Goal: Transaction & Acquisition: Purchase product/service

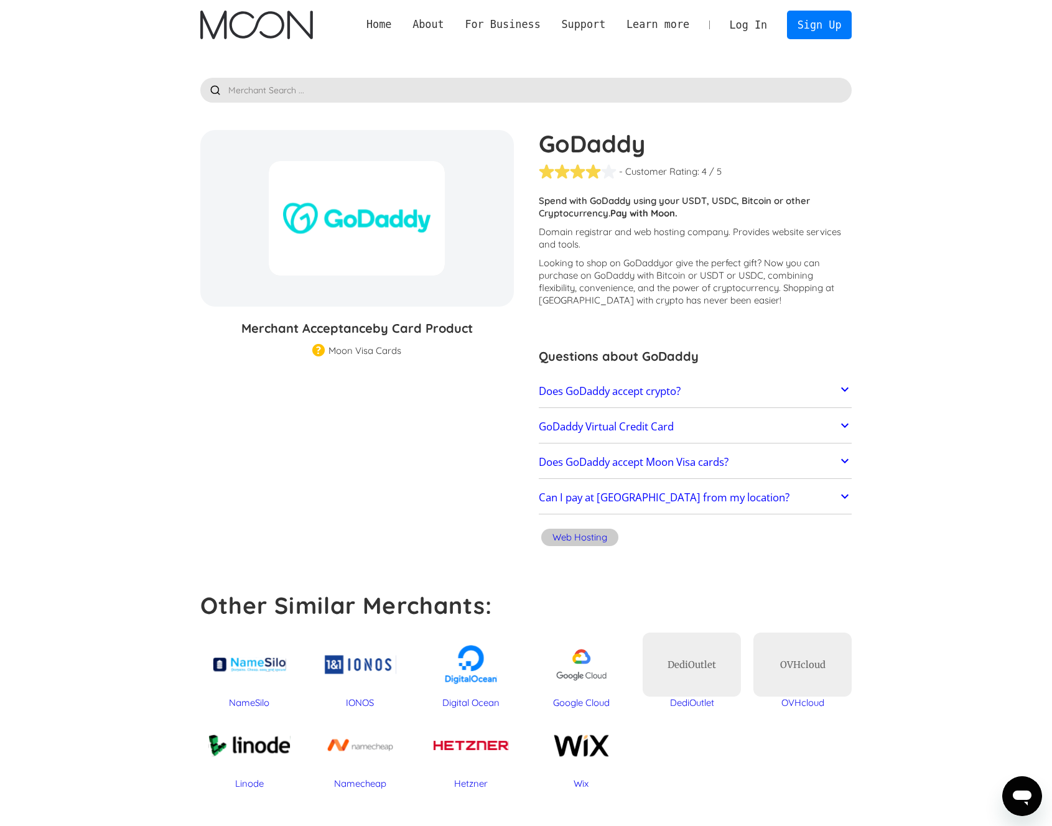
click at [447, 388] on section "GoDaddy % GIFT CARD DISCOUNT Merchant Acceptance by Card Product Merchant Gift …" at bounding box center [526, 340] width 652 height 421
drag, startPoint x: 375, startPoint y: 336, endPoint x: 483, endPoint y: 347, distance: 108.9
click at [483, 347] on div "Merchant Acceptance by Card Product Merchant Gift Card Moon Visa Cards Moon Pro…" at bounding box center [357, 337] width 314 height 37
drag, startPoint x: 457, startPoint y: 326, endPoint x: 327, endPoint y: 334, distance: 130.9
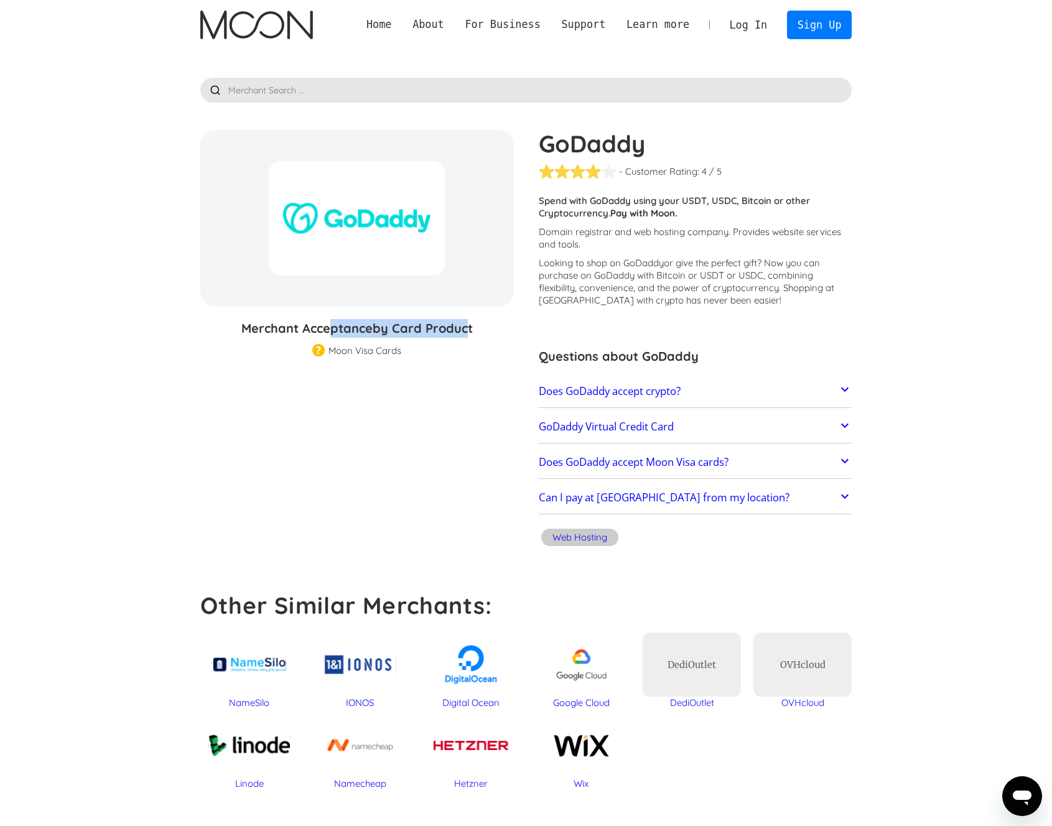
click at [327, 334] on h3 "Merchant Acceptance by Card Product" at bounding box center [357, 328] width 314 height 19
drag, startPoint x: 329, startPoint y: 358, endPoint x: 414, endPoint y: 350, distance: 86.3
click at [414, 350] on section "GoDaddy % GIFT CARD DISCOUNT Merchant Acceptance by Card Product Merchant Gift …" at bounding box center [526, 340] width 652 height 421
click at [414, 350] on div "Merchant Acceptance by Card Product Merchant Gift Card Moon Visa Cards Moon Pro…" at bounding box center [357, 337] width 314 height 37
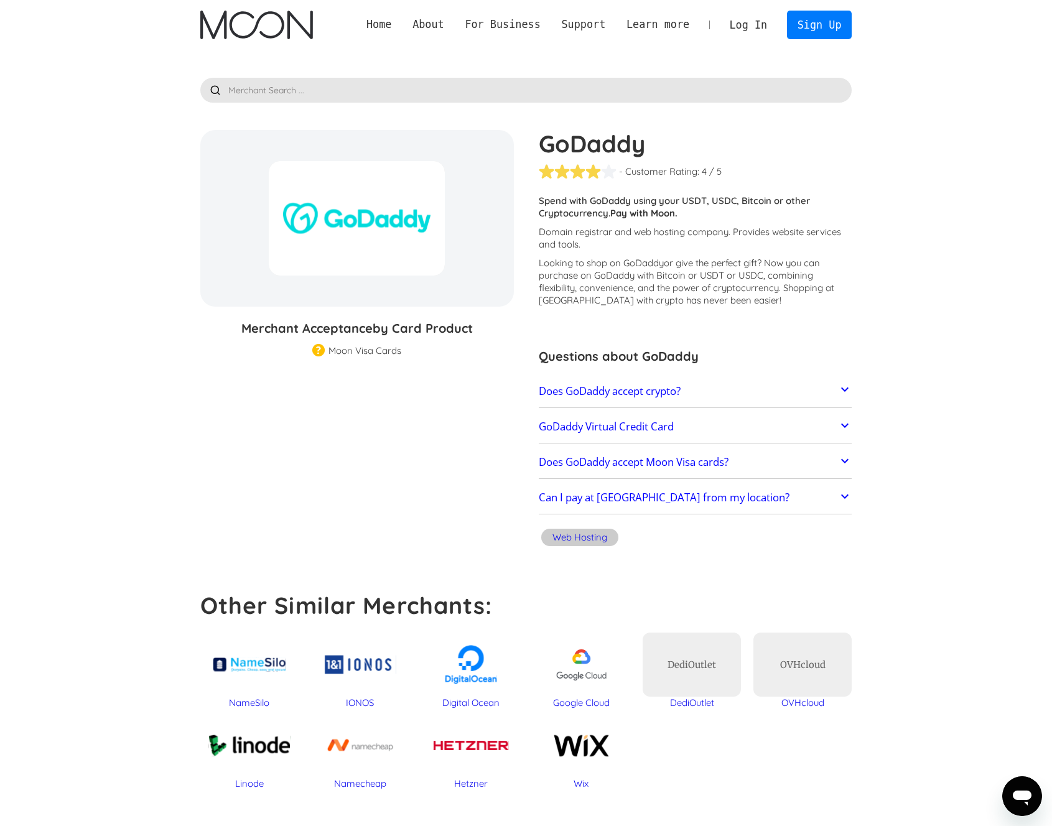
click at [767, 31] on link "Log In" at bounding box center [748, 24] width 58 height 27
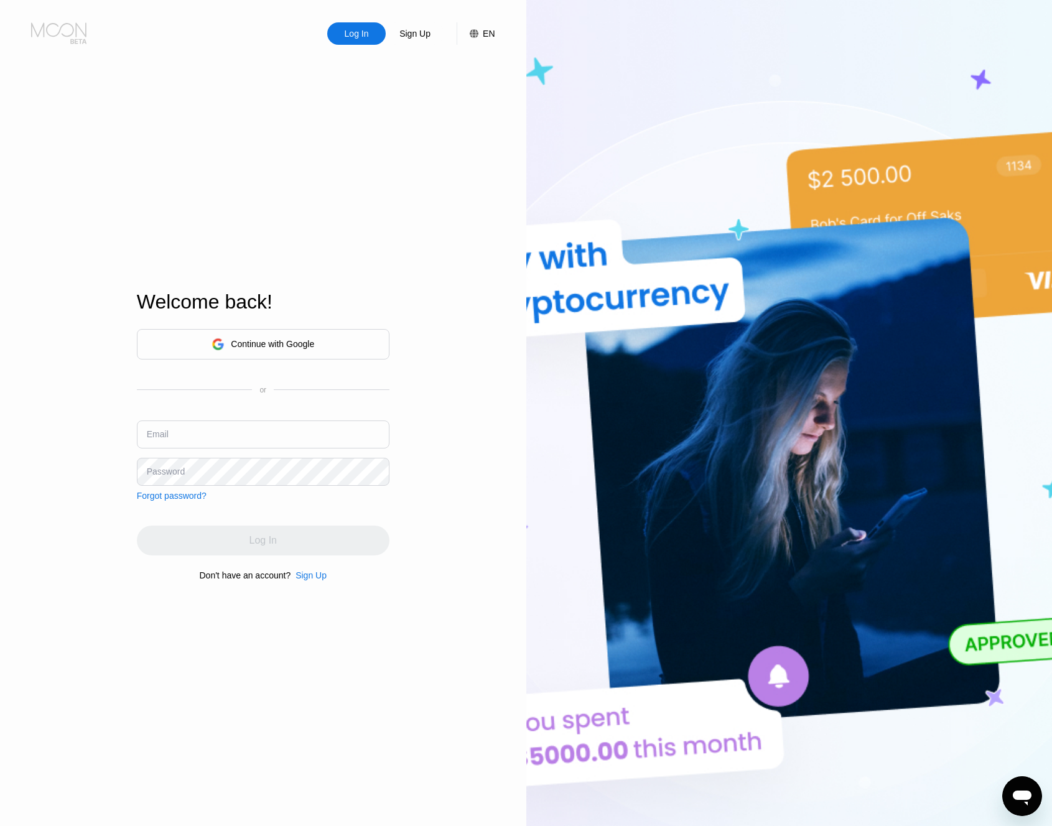
click at [68, 36] on icon at bounding box center [58, 30] width 55 height 14
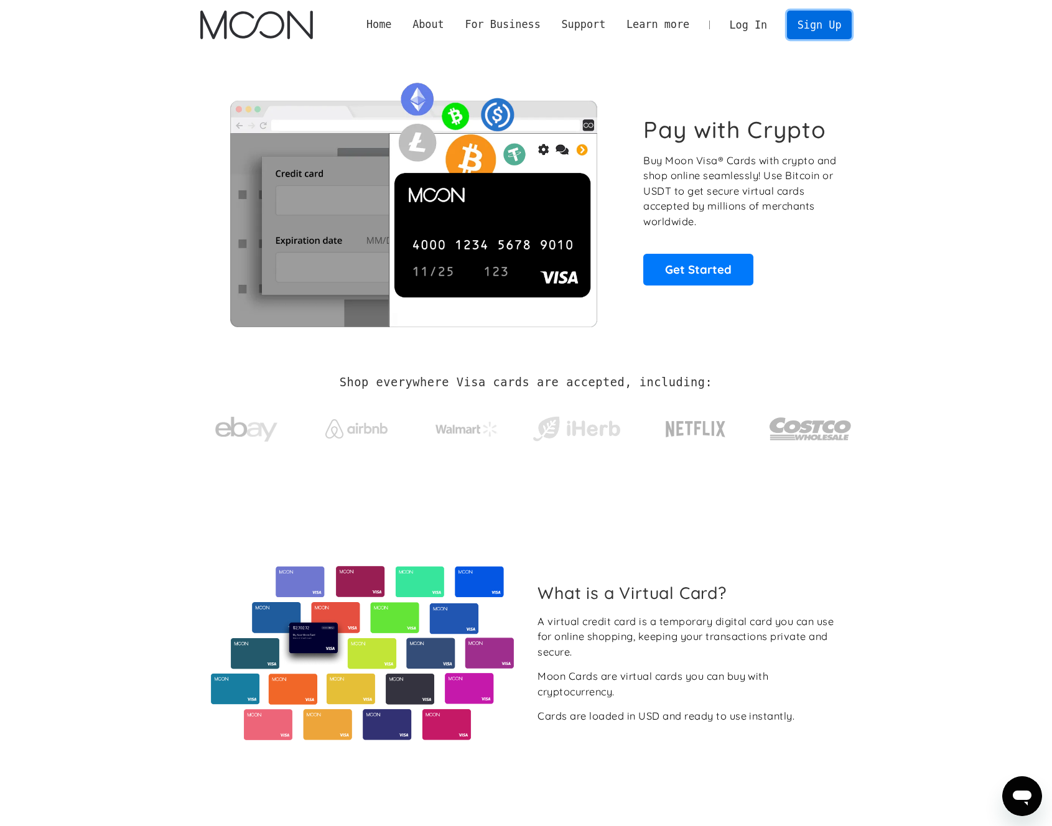
click at [844, 28] on link "Sign Up" at bounding box center [819, 25] width 65 height 28
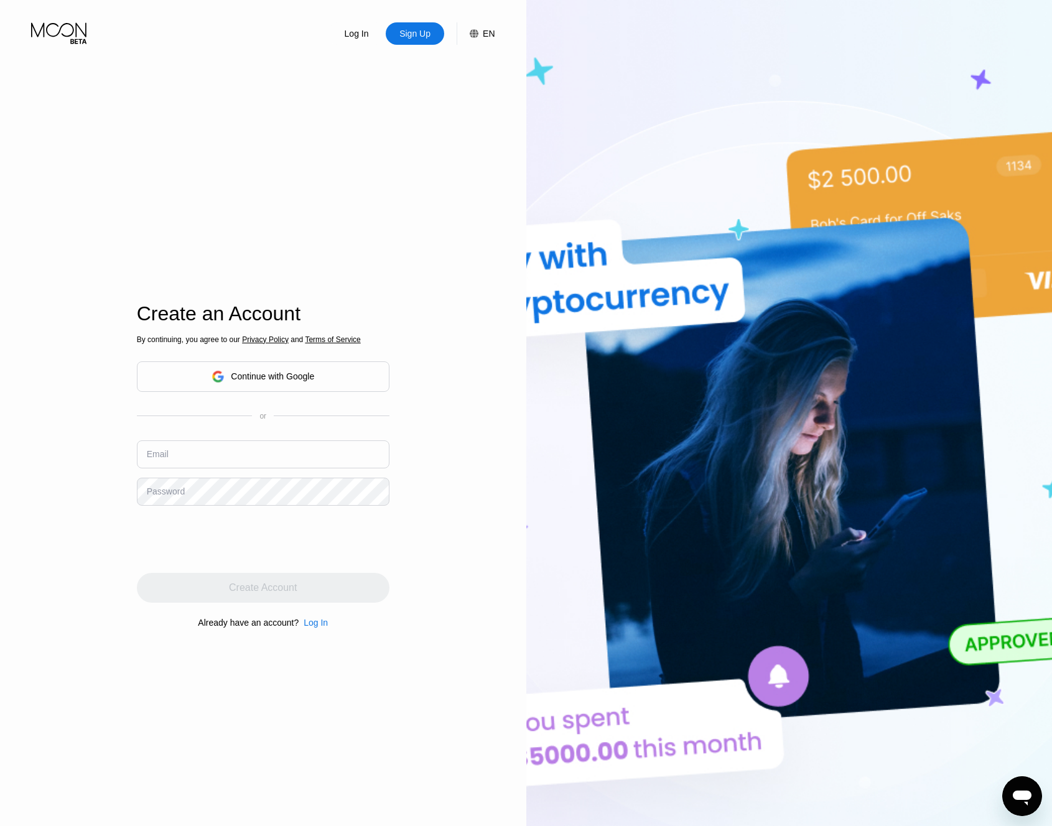
click at [214, 472] on div "Email" at bounding box center [263, 459] width 253 height 37
click at [213, 466] on input "text" at bounding box center [263, 455] width 253 height 28
paste input "yebov27411@camjoint.com"
type input "yebov27411@camjoint.com"
click at [98, 446] on div "Log In Sign Up EN Language Select an item Save Create an Account By continuing,…" at bounding box center [263, 454] width 526 height 909
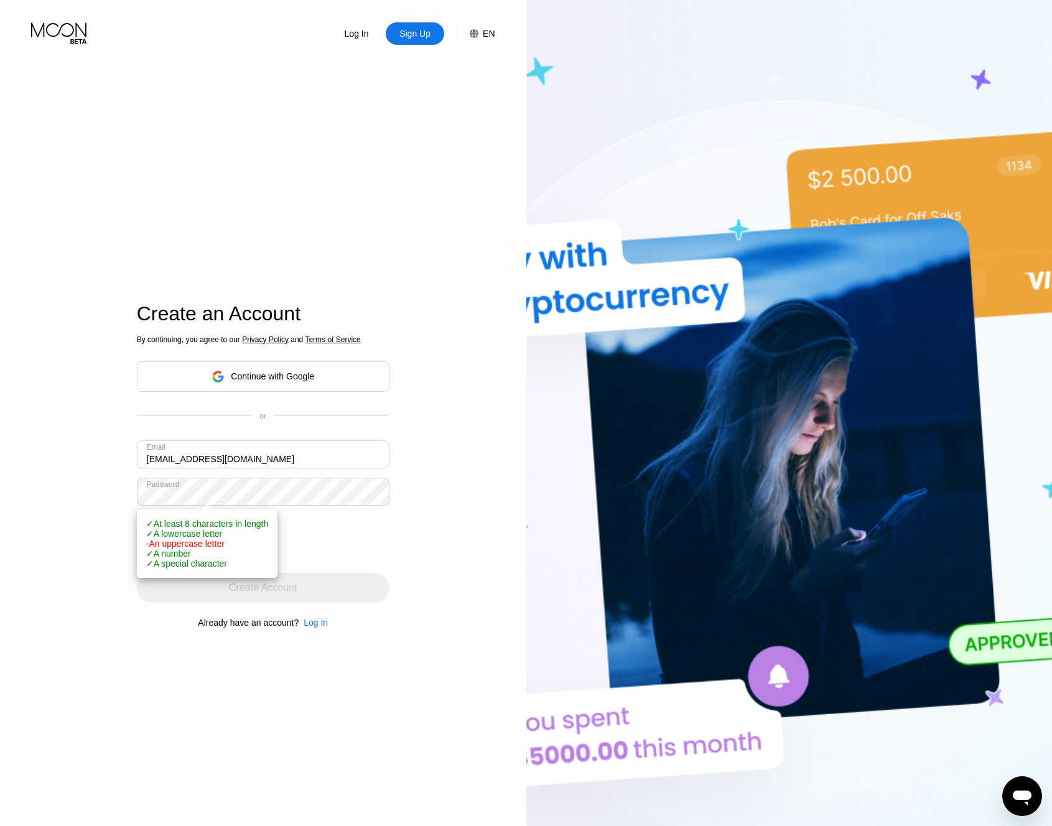
drag, startPoint x: 90, startPoint y: 501, endPoint x: 108, endPoint y: 518, distance: 24.7
click at [90, 501] on div "Log In Sign Up EN Language Select an item Save Create an Account By continuing,…" at bounding box center [263, 454] width 526 height 909
drag, startPoint x: 100, startPoint y: 489, endPoint x: 133, endPoint y: 490, distance: 32.4
click at [100, 489] on div "Log In Sign Up EN Language Select an item Save Create an Account By continuing,…" at bounding box center [263, 454] width 526 height 909
click at [108, 507] on div "Log In Sign Up EN Language Select an item Save Create an Account By continuing,…" at bounding box center [263, 454] width 526 height 909
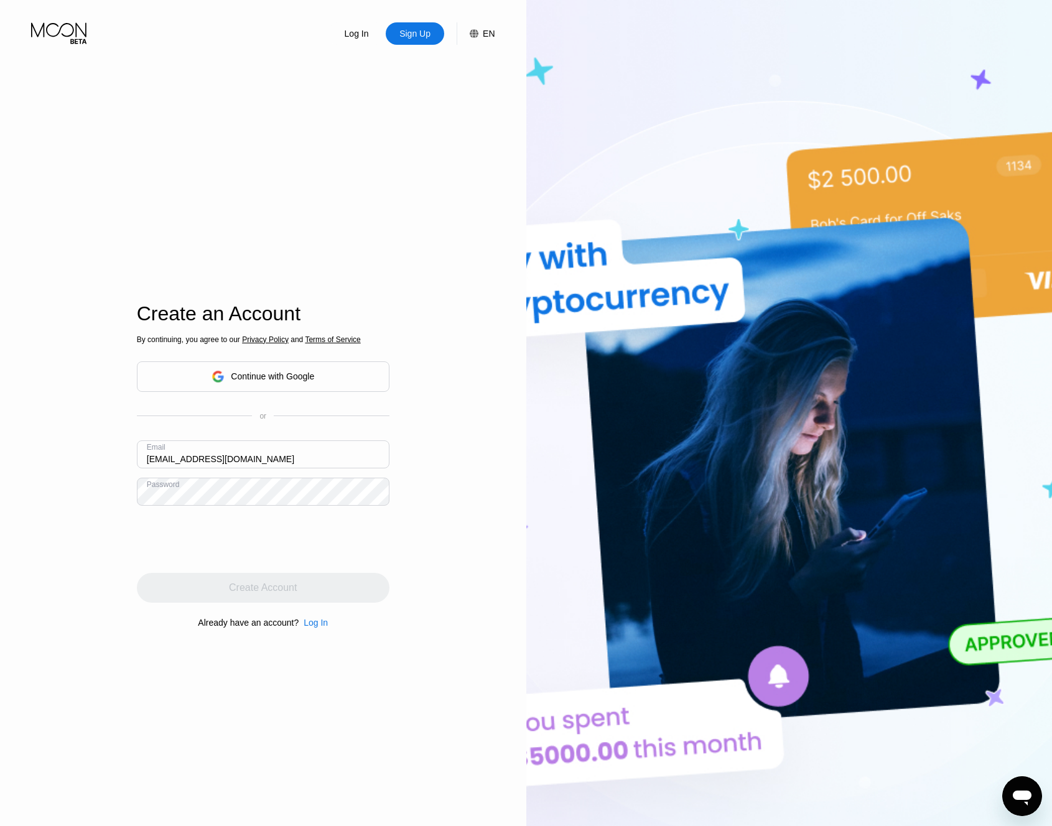
click at [101, 557] on div "Log In Sign Up EN Language Select an item Save Create an Account By continuing,…" at bounding box center [263, 454] width 526 height 909
click at [169, 589] on div "Create Account" at bounding box center [263, 588] width 253 height 30
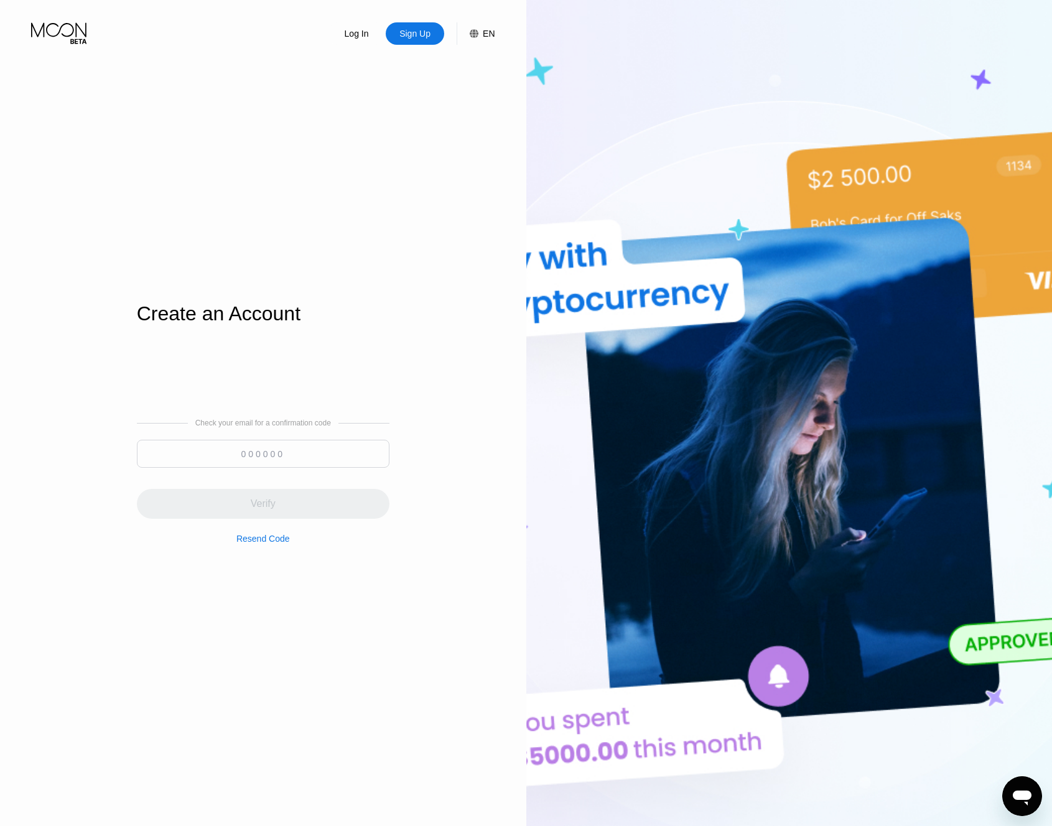
click at [329, 456] on input at bounding box center [263, 454] width 253 height 28
paste input "454599"
type input "454599"
click at [309, 519] on div "Verify" at bounding box center [263, 496] width 253 height 45
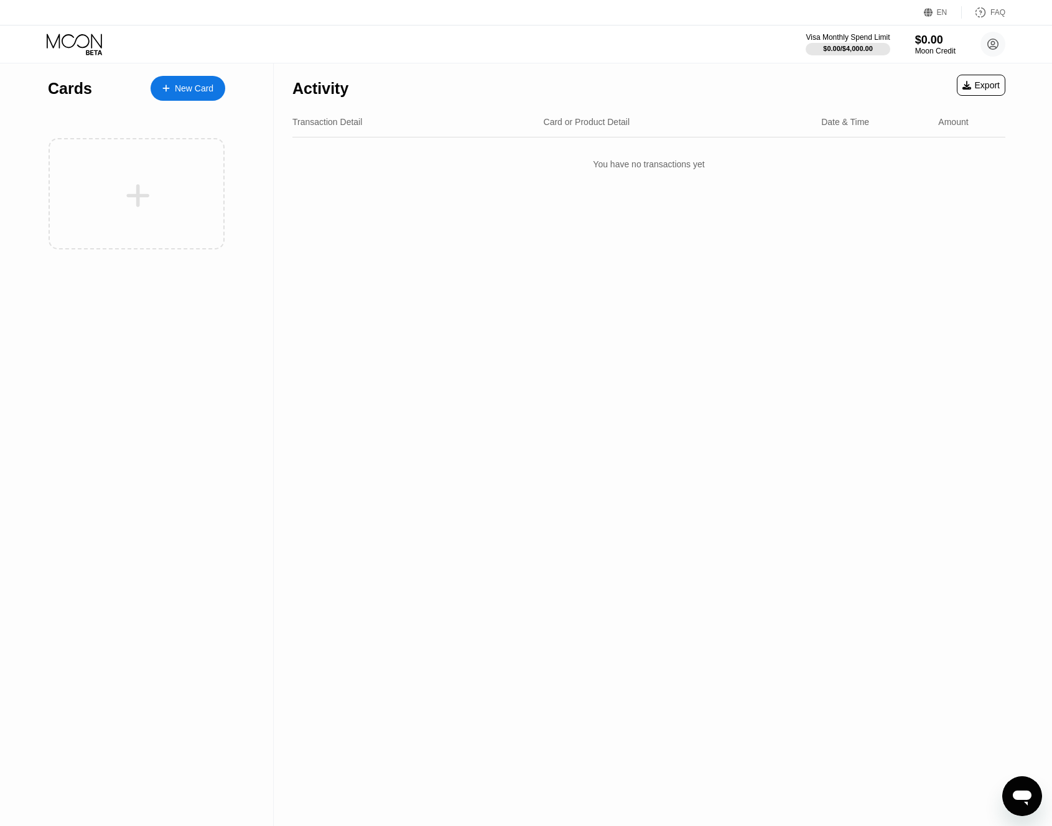
click at [191, 96] on div "New Card" at bounding box center [188, 88] width 75 height 25
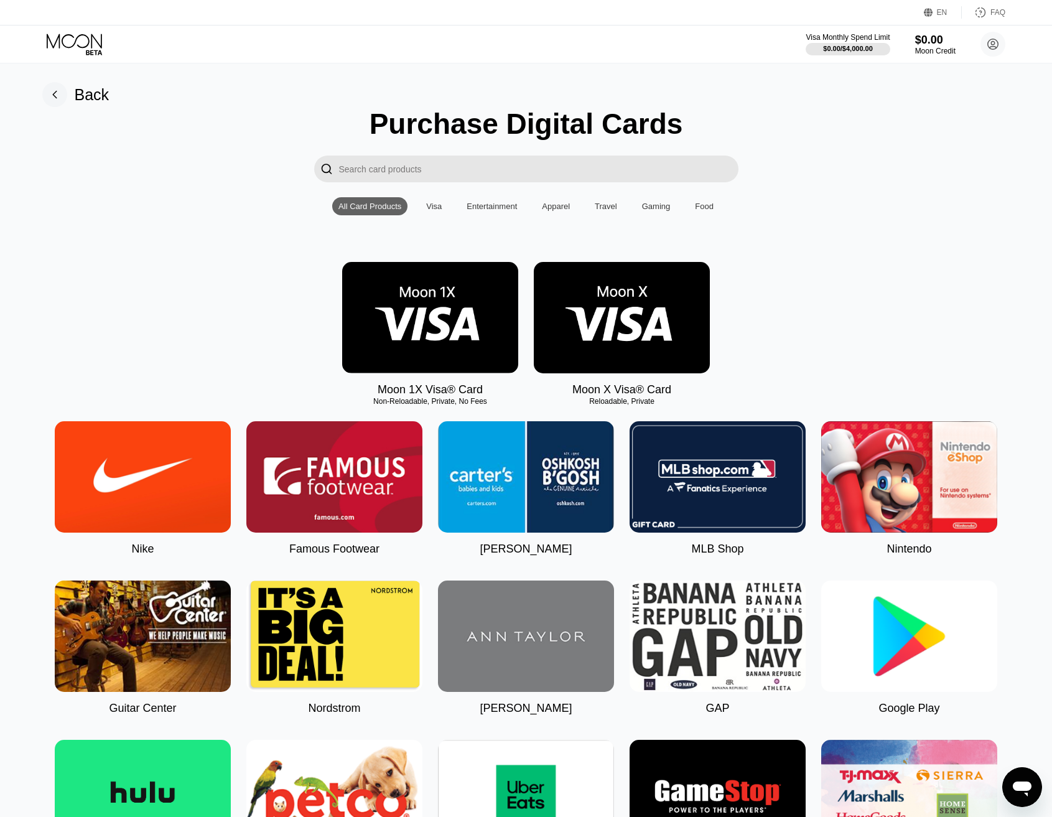
click at [437, 339] on img at bounding box center [430, 317] width 176 height 111
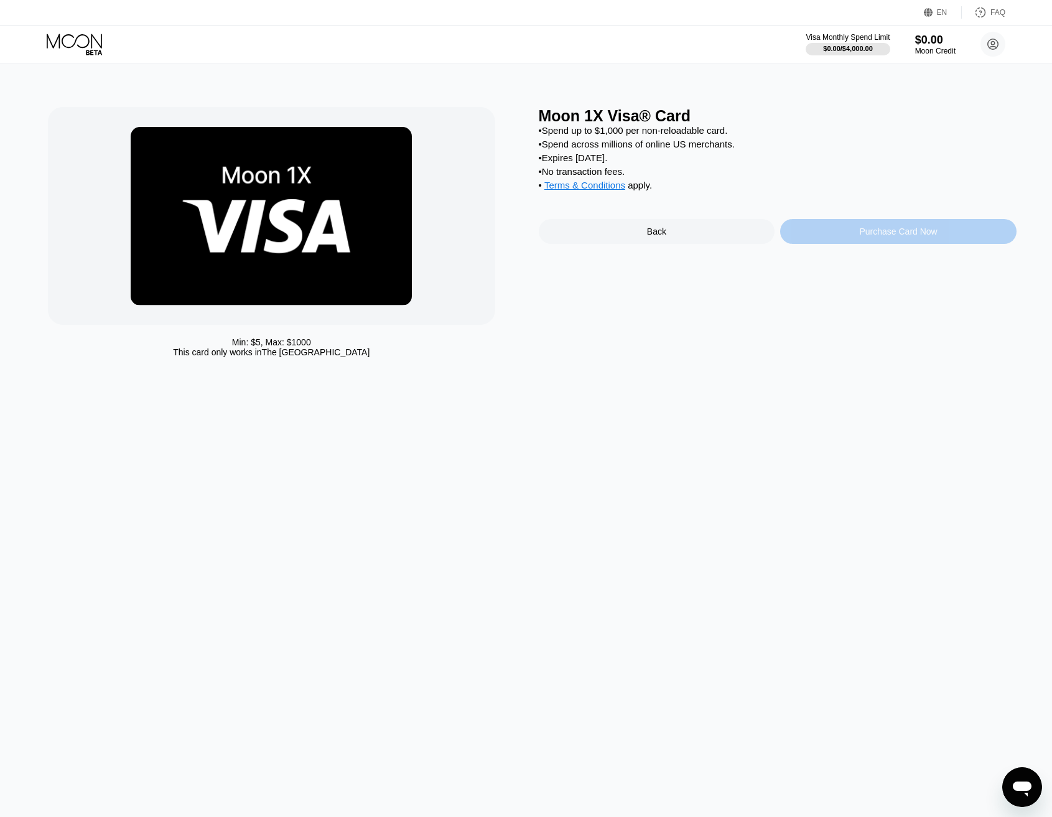
click at [910, 230] on div "Purchase Card Now" at bounding box center [898, 232] width 78 height 10
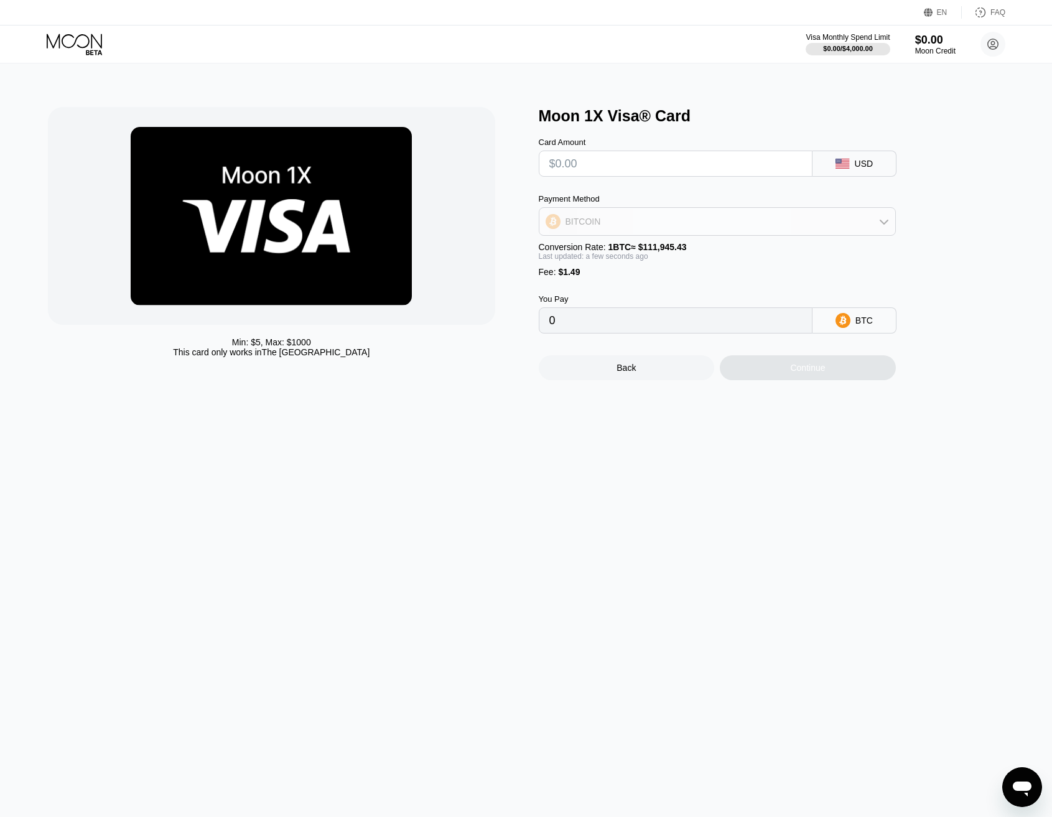
click at [647, 223] on div "BITCOIN" at bounding box center [718, 221] width 356 height 25
click at [641, 288] on div "USDT on TRON" at bounding box center [725, 283] width 322 height 10
type input "0.00"
click at [629, 167] on input "text" at bounding box center [676, 163] width 253 height 25
type input "$3"
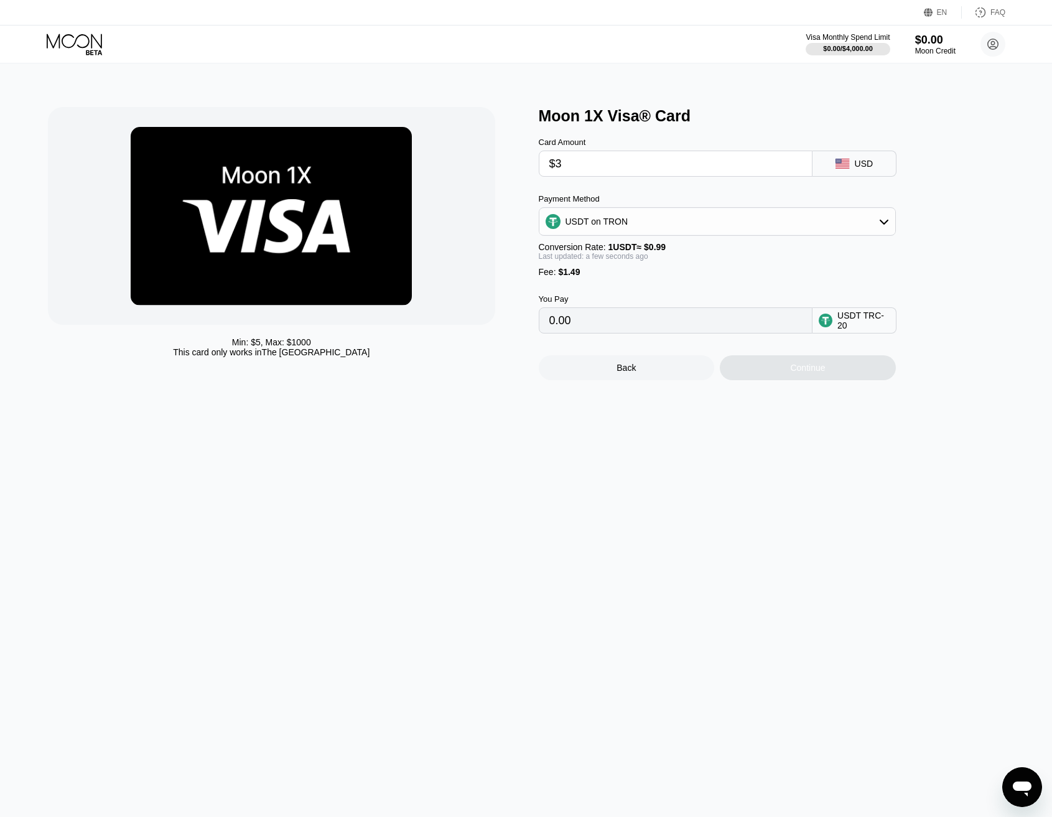
type input "4.54"
type input "$30"
type input "31.81"
type input "$3"
type input "4.54"
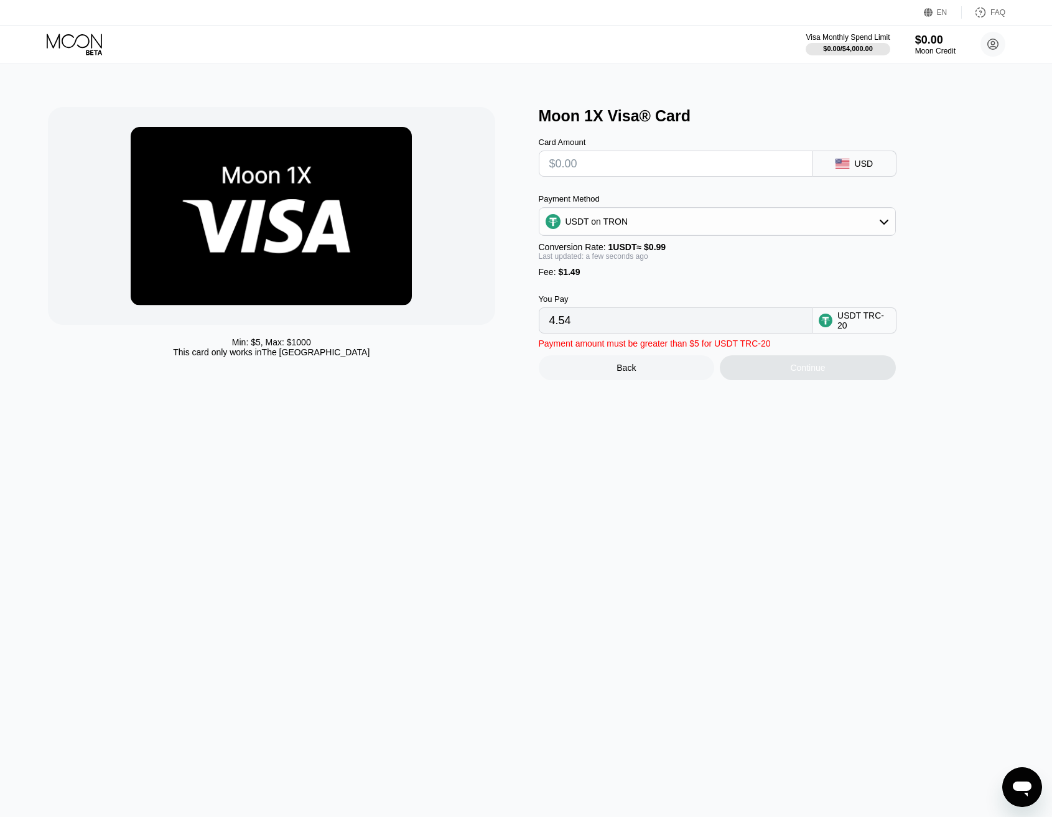
type input "0.00"
type input "$2"
type input "3.53"
type input "$22"
type input "23.73"
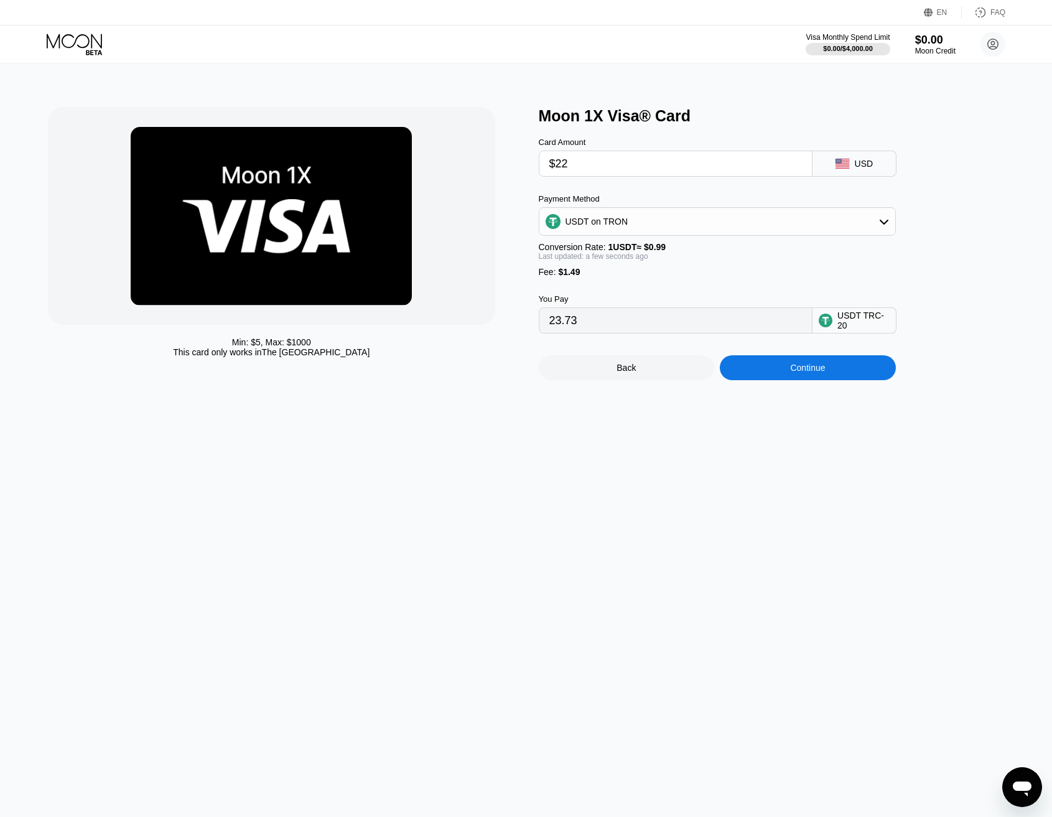
type input "$2"
type input "3.53"
type input "$24"
type input "25.75"
type input "$2"
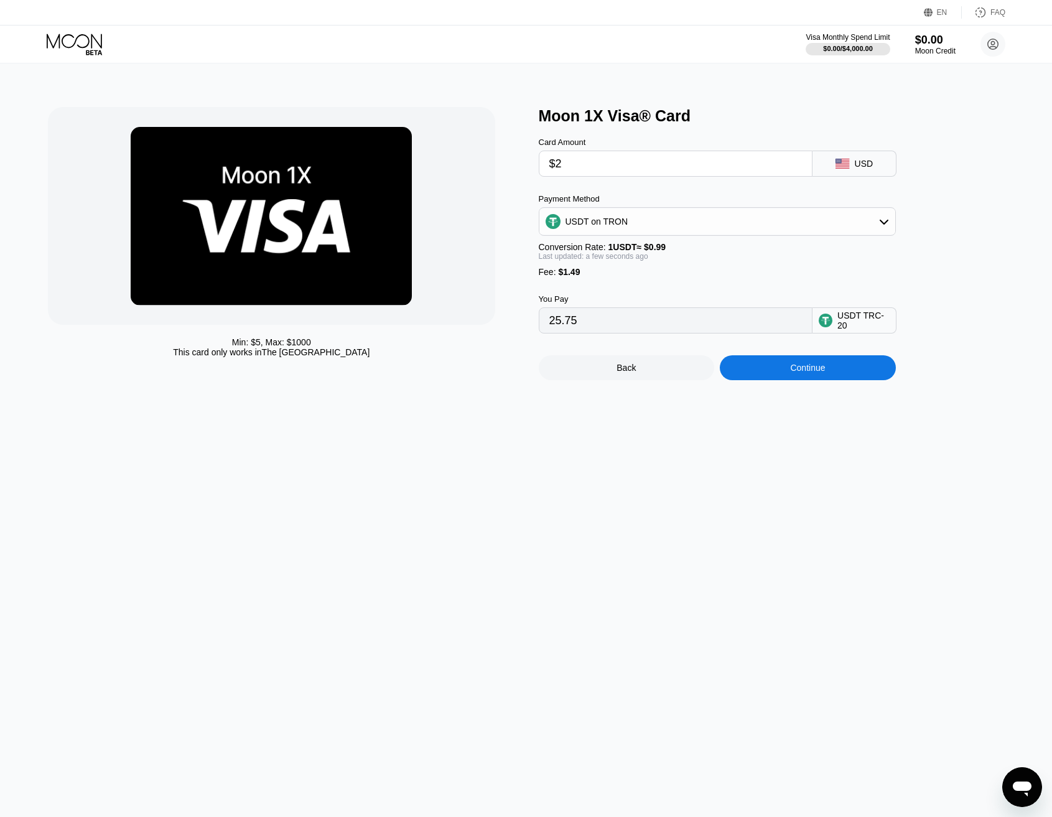
type input "3.53"
type input "0.00"
type input "$2"
type input "3.53"
type input "$22"
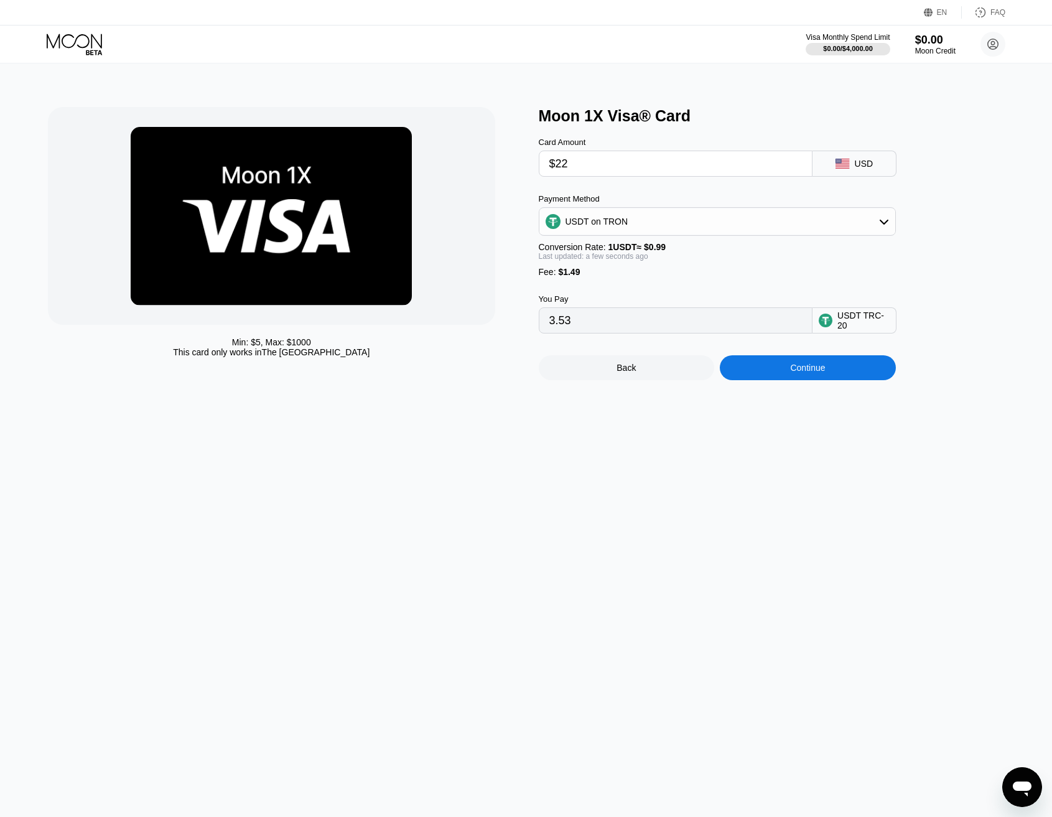
type input "23.73"
type input "$22"
click at [558, 548] on div "Min: $ 5 , Max: $ 1000 This card only works in The United States Moon 1X Visa® …" at bounding box center [527, 440] width 1062 height 754
click at [825, 373] on div "Continue" at bounding box center [807, 368] width 35 height 10
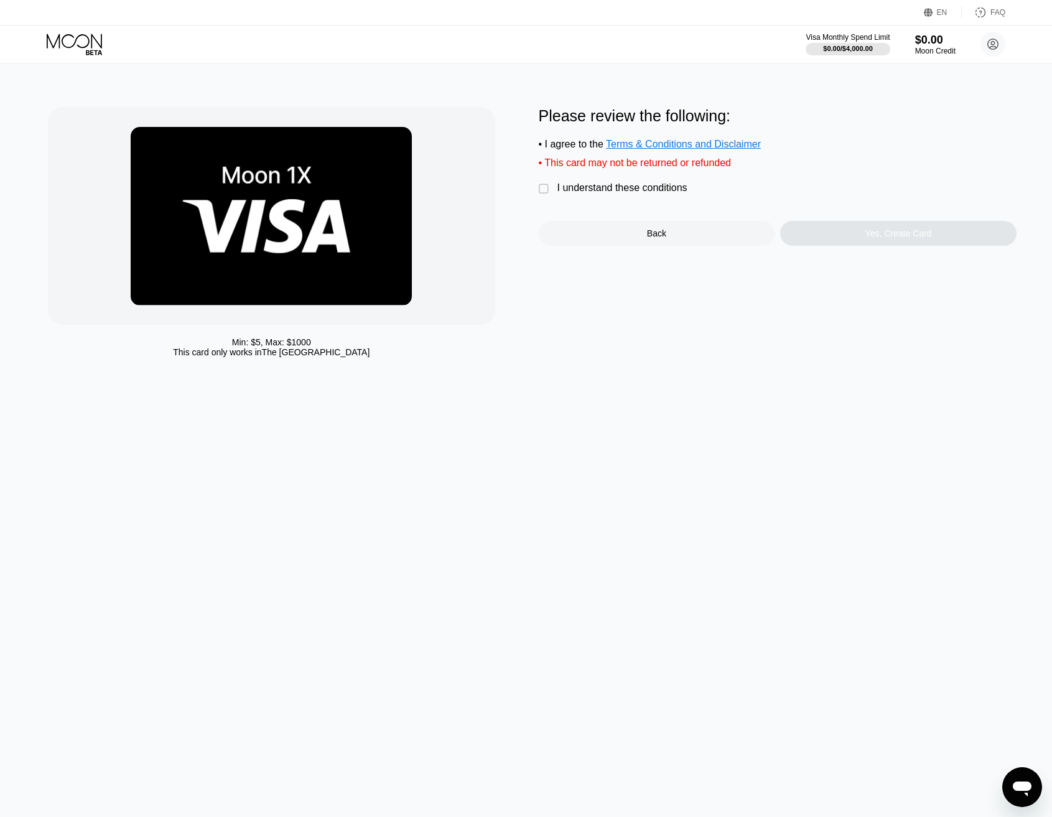
click at [608, 184] on div "I understand these conditions" at bounding box center [623, 187] width 130 height 11
click at [656, 283] on div "Please review the following: • I agree to the Terms & Conditions and Disclaimer…" at bounding box center [778, 235] width 478 height 256
click at [878, 244] on div "Yes, Create Card" at bounding box center [898, 233] width 236 height 25
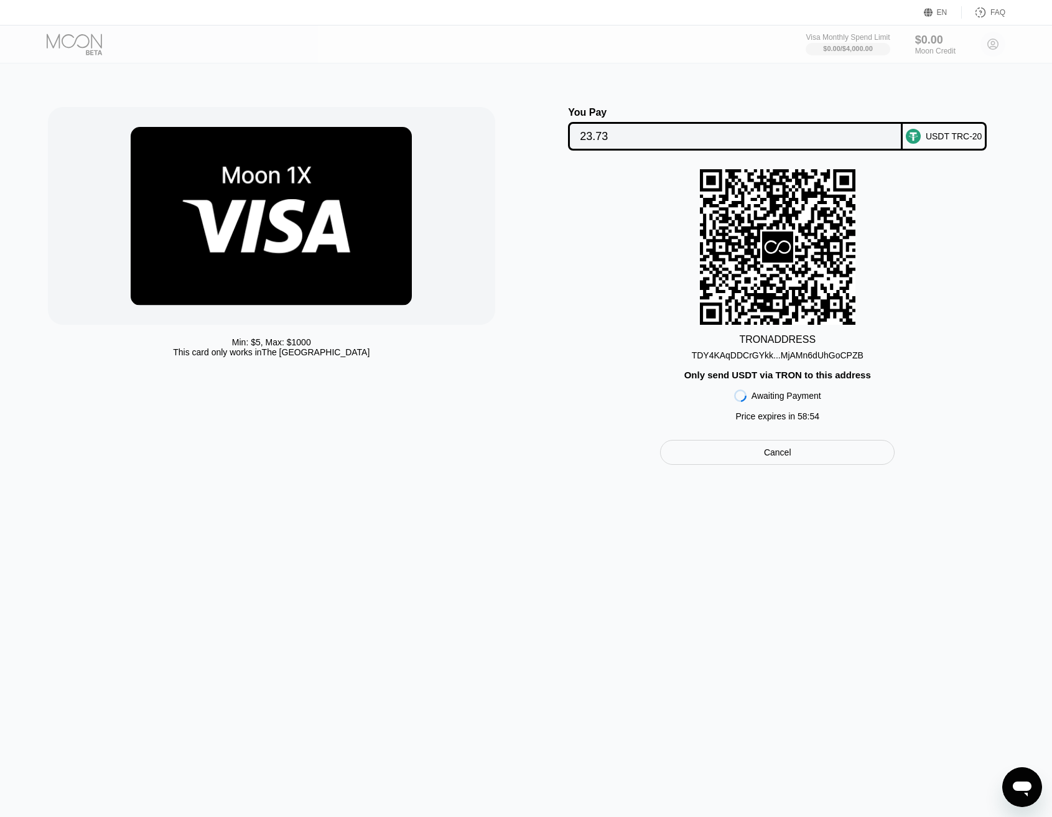
click at [808, 358] on div "TDY4KAqDDCrGYkk...MjAMn6dUhGoCPZB" at bounding box center [778, 355] width 172 height 10
click at [811, 126] on input "23.73" at bounding box center [735, 136] width 311 height 25
click at [881, 276] on div "TRON ADDRESS TDY4KAqDDCrGYkk...MjAMn6dUhGoCPZB Only send USDT via TRON to this …" at bounding box center [778, 298] width 478 height 258
click at [635, 359] on div "TRON ADDRESS TDY4KAqDDCrGYkk...MjAMn6dUhGoCPZB Only send USDT via TRON to this …" at bounding box center [778, 298] width 478 height 258
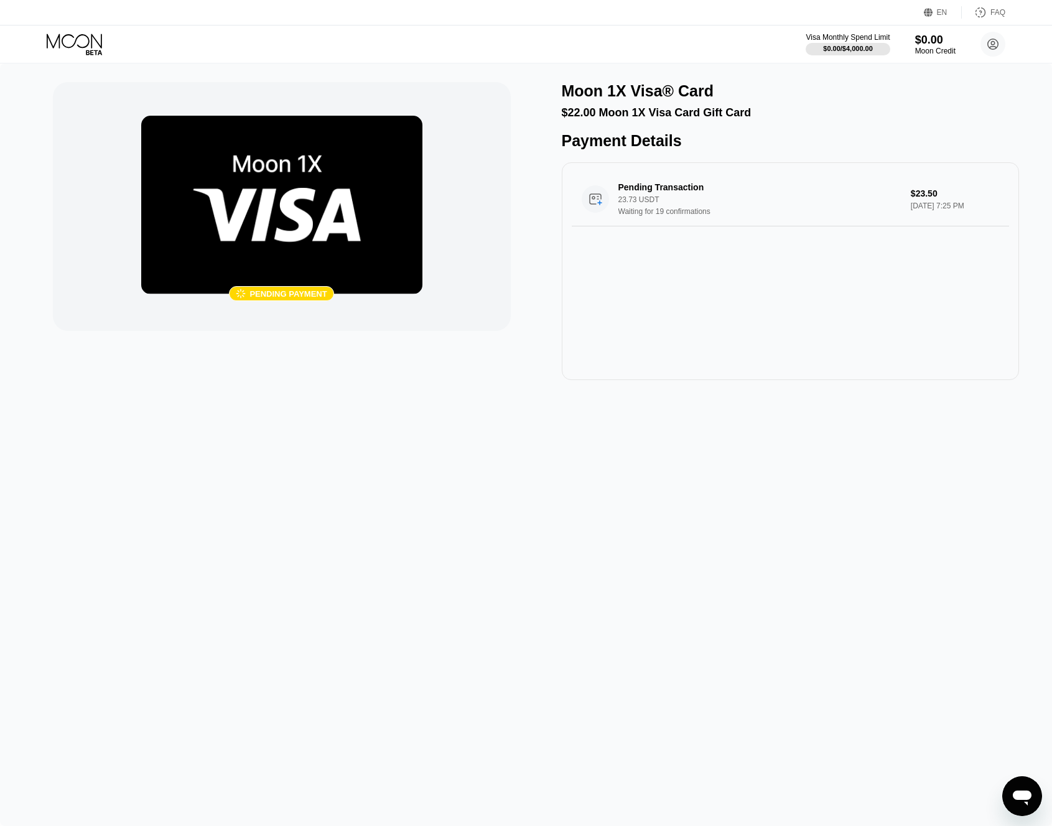
drag, startPoint x: 609, startPoint y: 526, endPoint x: 648, endPoint y: 483, distance: 58.6
click at [618, 534] on div " Pending payment Moon 1X Visa® Card $22.00 Moon 1X Visa Card Gift Card Payment…" at bounding box center [526, 444] width 1052 height 763
click at [809, 198] on div "23.73 USDT" at bounding box center [763, 199] width 288 height 9
click at [780, 307] on div "Pending Transaction 23.73 USDT Waiting for 19 confirmations $23.50 Sep 23, 2025…" at bounding box center [791, 271] width 458 height 218
click at [744, 301] on div "Pending Transaction 23.73 USDT Waiting for 19 confirmations $23.50 Sep 23, 2025…" at bounding box center [791, 271] width 458 height 218
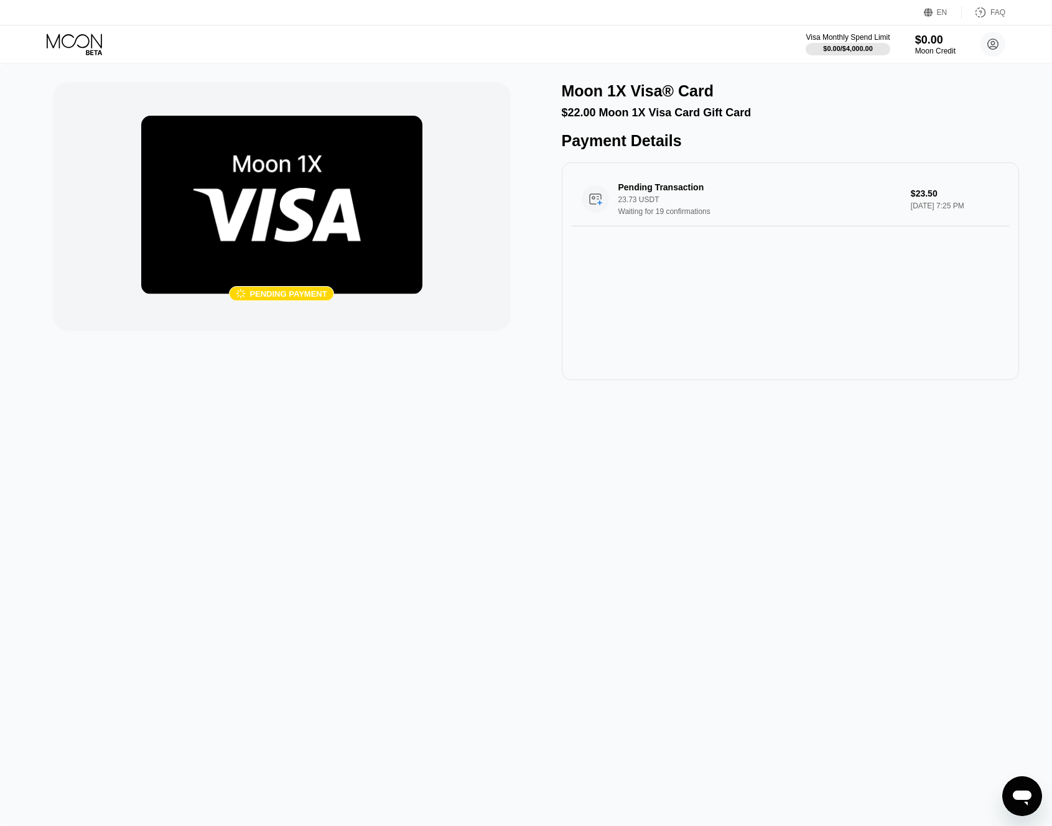
click at [698, 271] on div "Pending Transaction 23.73 USDT Waiting for 19 confirmations $23.50 Sep 23, 2025…" at bounding box center [791, 271] width 458 height 218
click at [707, 185] on div "Pending Transaction" at bounding box center [753, 187] width 268 height 10
click at [721, 272] on div "Pending Transaction 23.73 USDT Waiting for 19 confirmations $23.50 Sep 23, 2025…" at bounding box center [791, 271] width 458 height 218
click at [695, 279] on div "Pending Transaction 23.73 USDT Waiting for 19 confirmations $23.50 Sep 23, 2025…" at bounding box center [791, 271] width 458 height 218
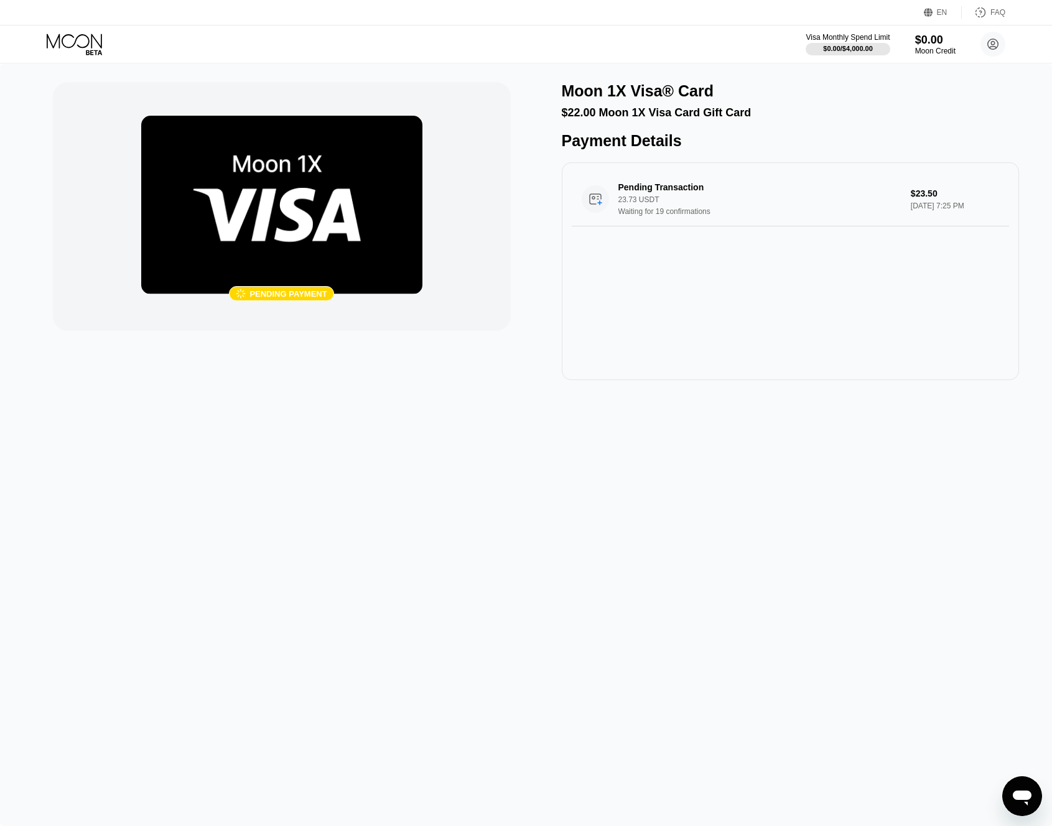
click at [90, 41] on icon at bounding box center [76, 45] width 58 height 22
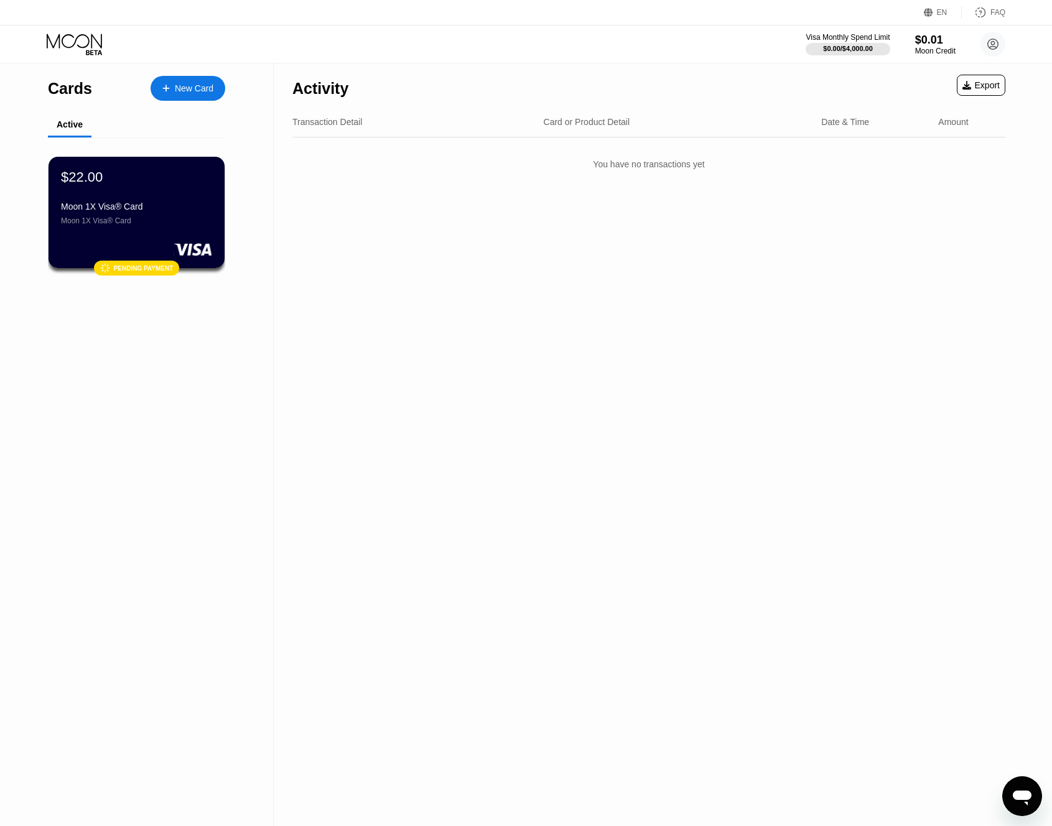
click at [741, 118] on div "Card or Product Detail" at bounding box center [678, 122] width 268 height 10
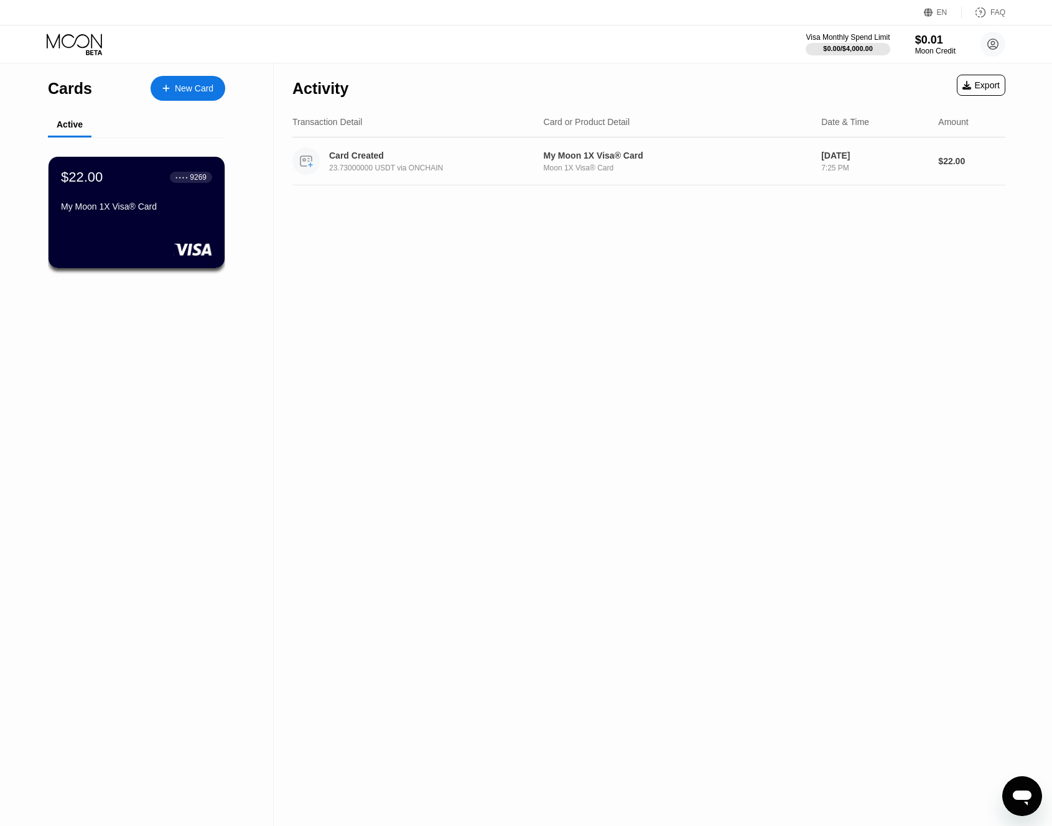
click at [360, 159] on div "Card Created" at bounding box center [430, 156] width 202 height 10
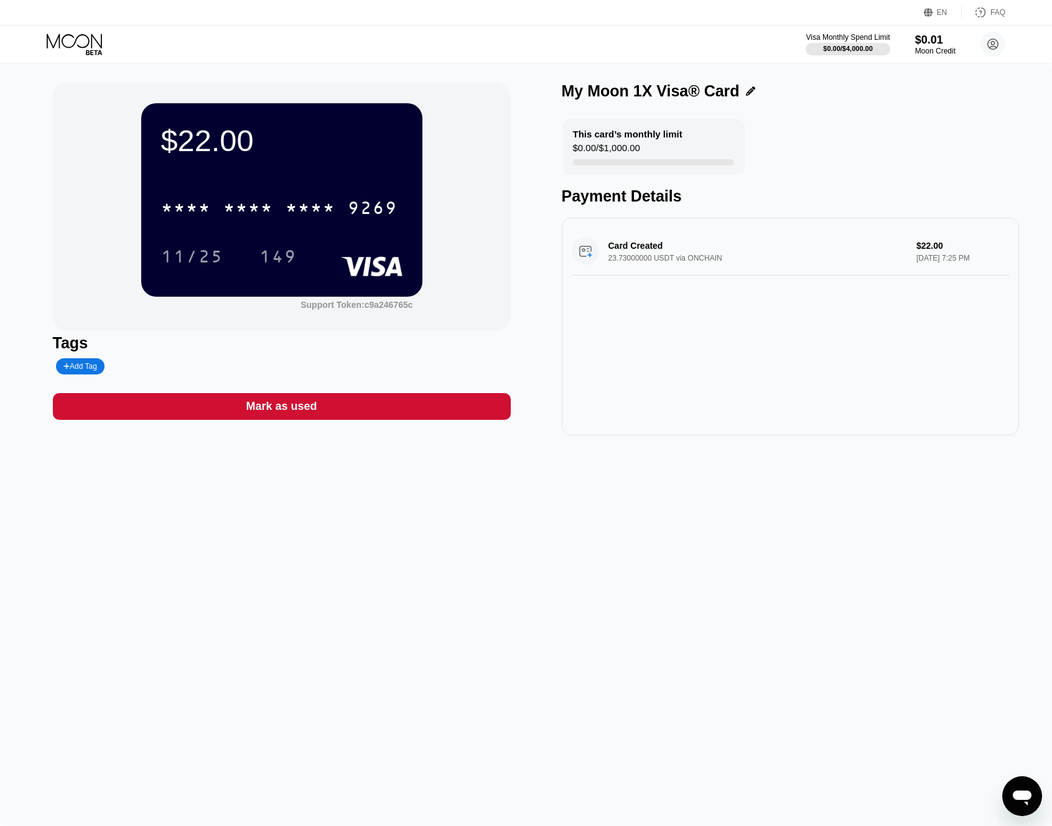
click at [239, 364] on div "Add Tag" at bounding box center [193, 366] width 281 height 16
click at [332, 258] on div "11/25 149" at bounding box center [281, 256] width 241 height 31
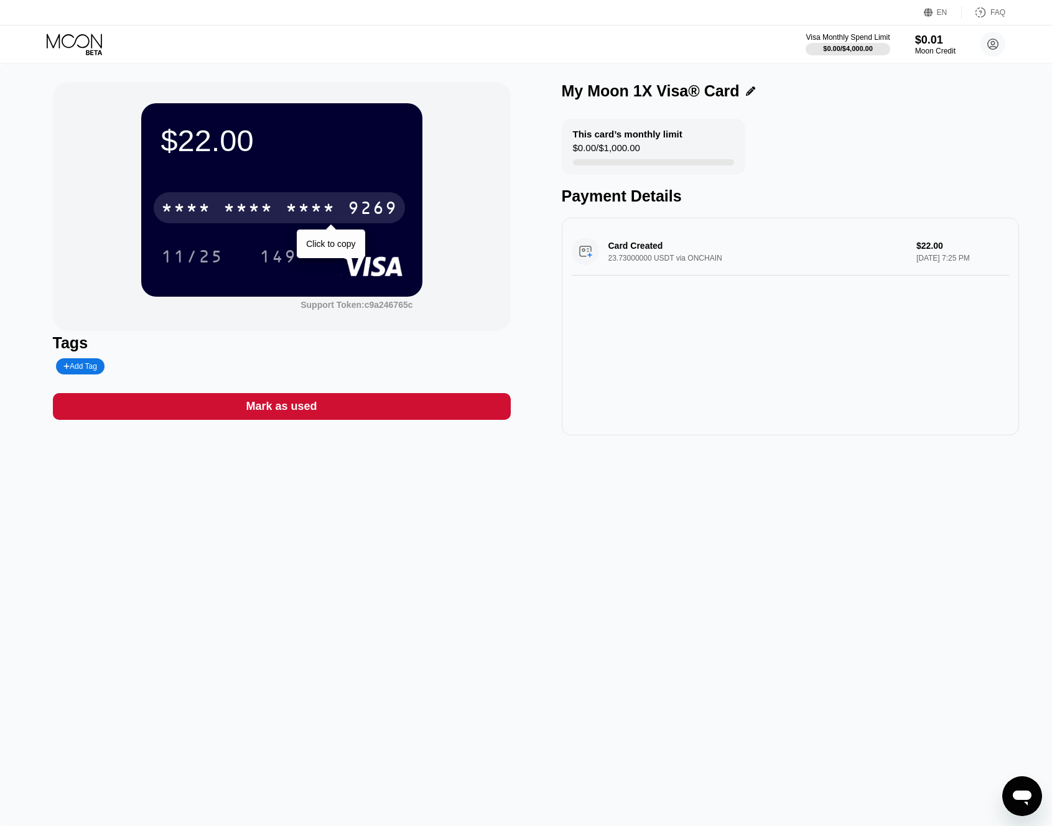
click at [315, 215] on div "* * * *" at bounding box center [311, 210] width 50 height 20
click at [368, 212] on div "9269" at bounding box center [373, 210] width 50 height 20
click at [301, 215] on div "* * * *" at bounding box center [311, 210] width 50 height 20
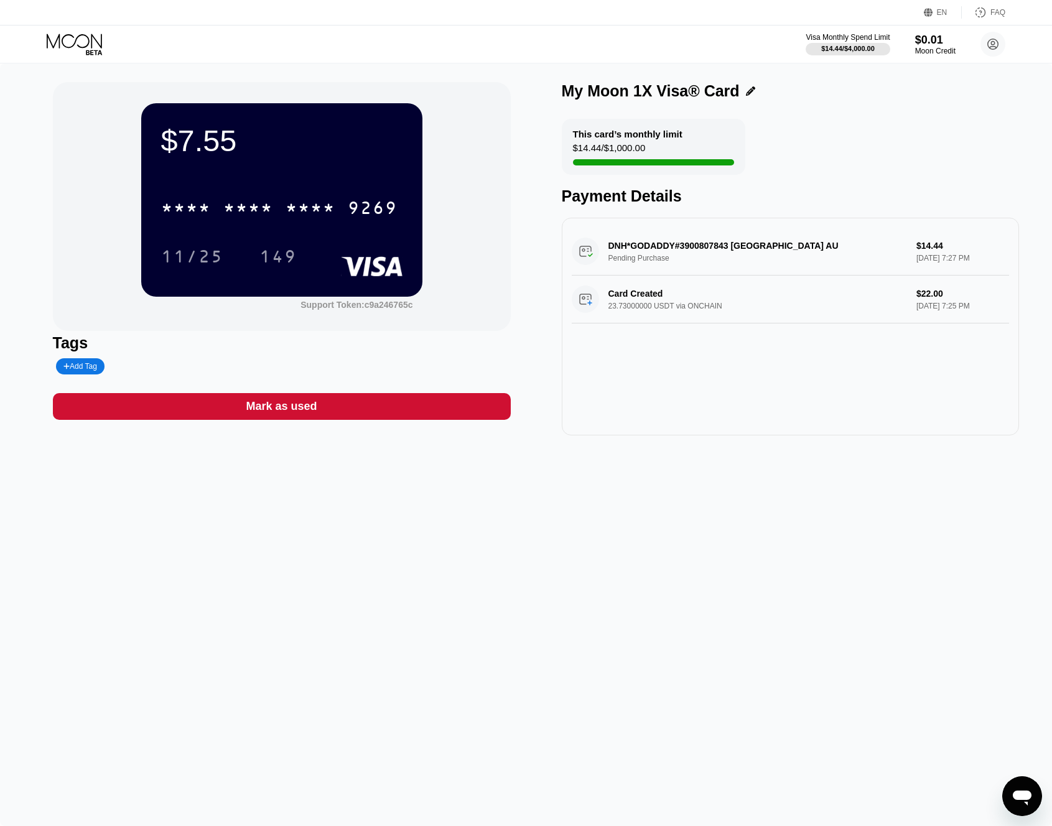
click at [92, 44] on icon at bounding box center [76, 45] width 58 height 22
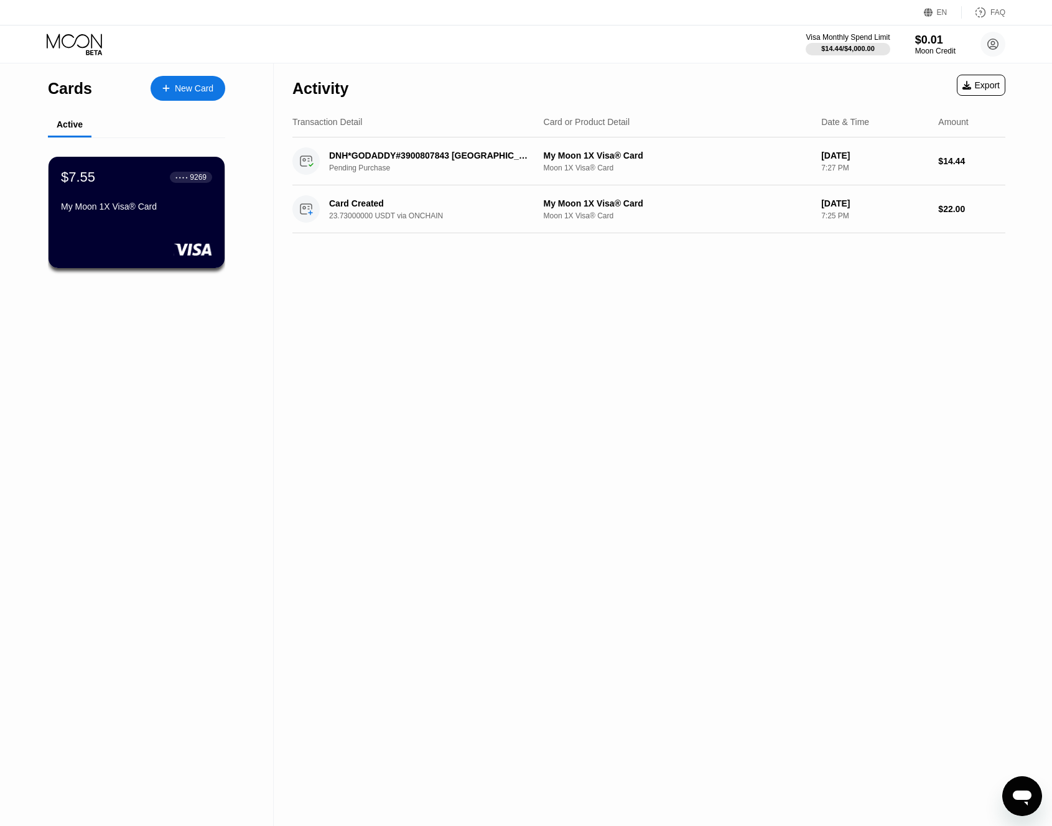
click at [202, 102] on div "Cards New Card" at bounding box center [136, 85] width 177 height 44
click at [205, 90] on div "New Card" at bounding box center [194, 88] width 39 height 11
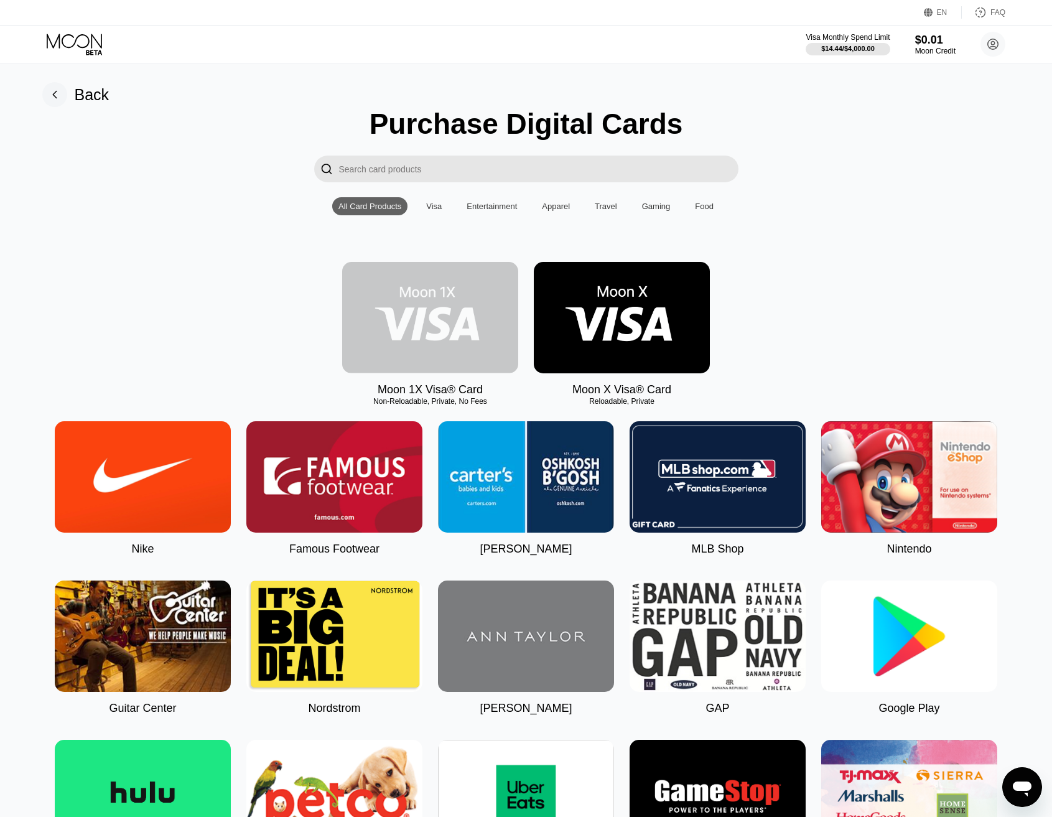
click at [464, 324] on img at bounding box center [430, 317] width 176 height 111
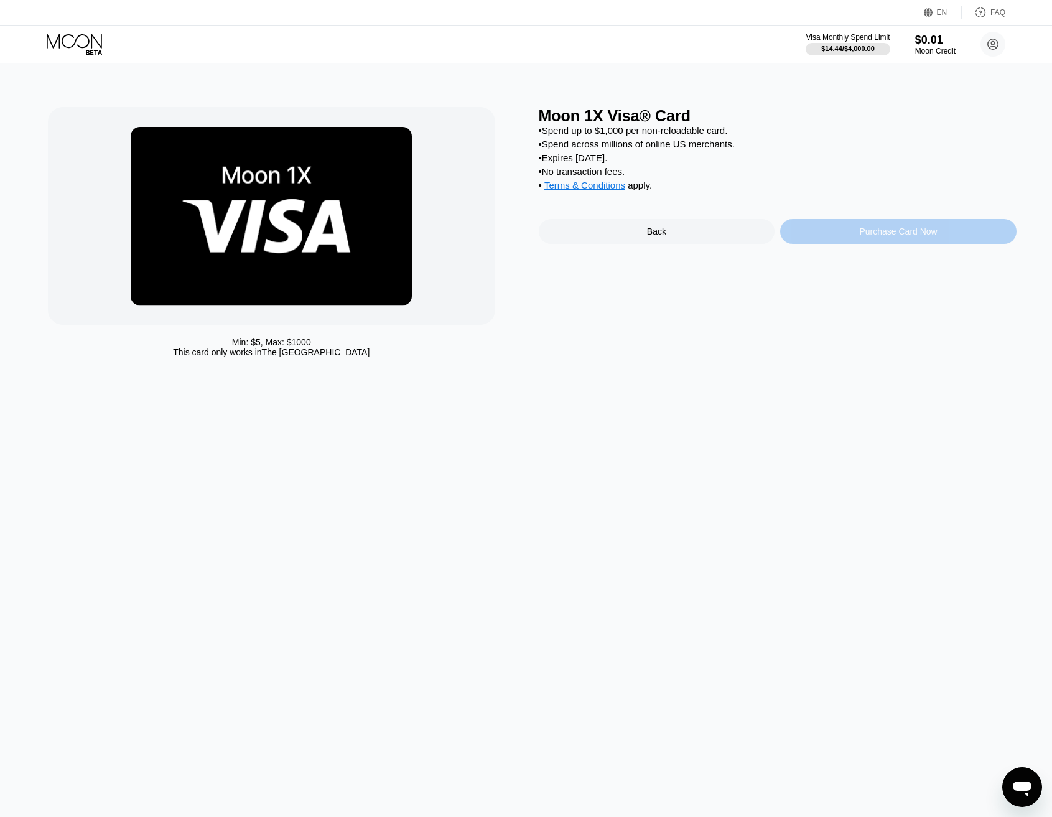
click at [946, 233] on div "Purchase Card Now" at bounding box center [898, 231] width 236 height 25
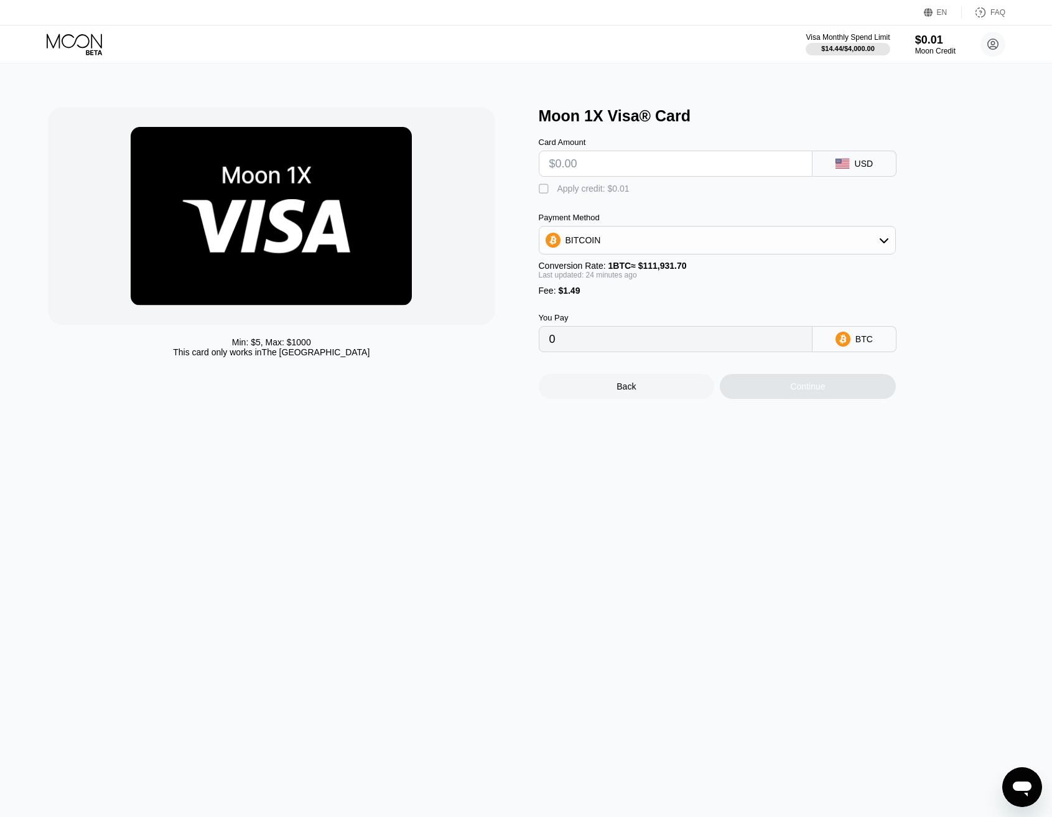
click at [851, 230] on div "BITCOIN" at bounding box center [718, 240] width 356 height 25
click at [947, 410] on div "Min: $ 5 , Max: $ 1000 This card only works in The United States Moon 1X Visa® …" at bounding box center [527, 440] width 1062 height 754
click at [846, 300] on div "USDT on TRON" at bounding box center [725, 302] width 322 height 10
type input "0.00"
click at [427, 687] on div "Min: $ 5 , Max: $ 1000 This card only works in The United States Moon 1X Visa® …" at bounding box center [527, 440] width 1062 height 754
